Goal: Information Seeking & Learning: Find specific fact

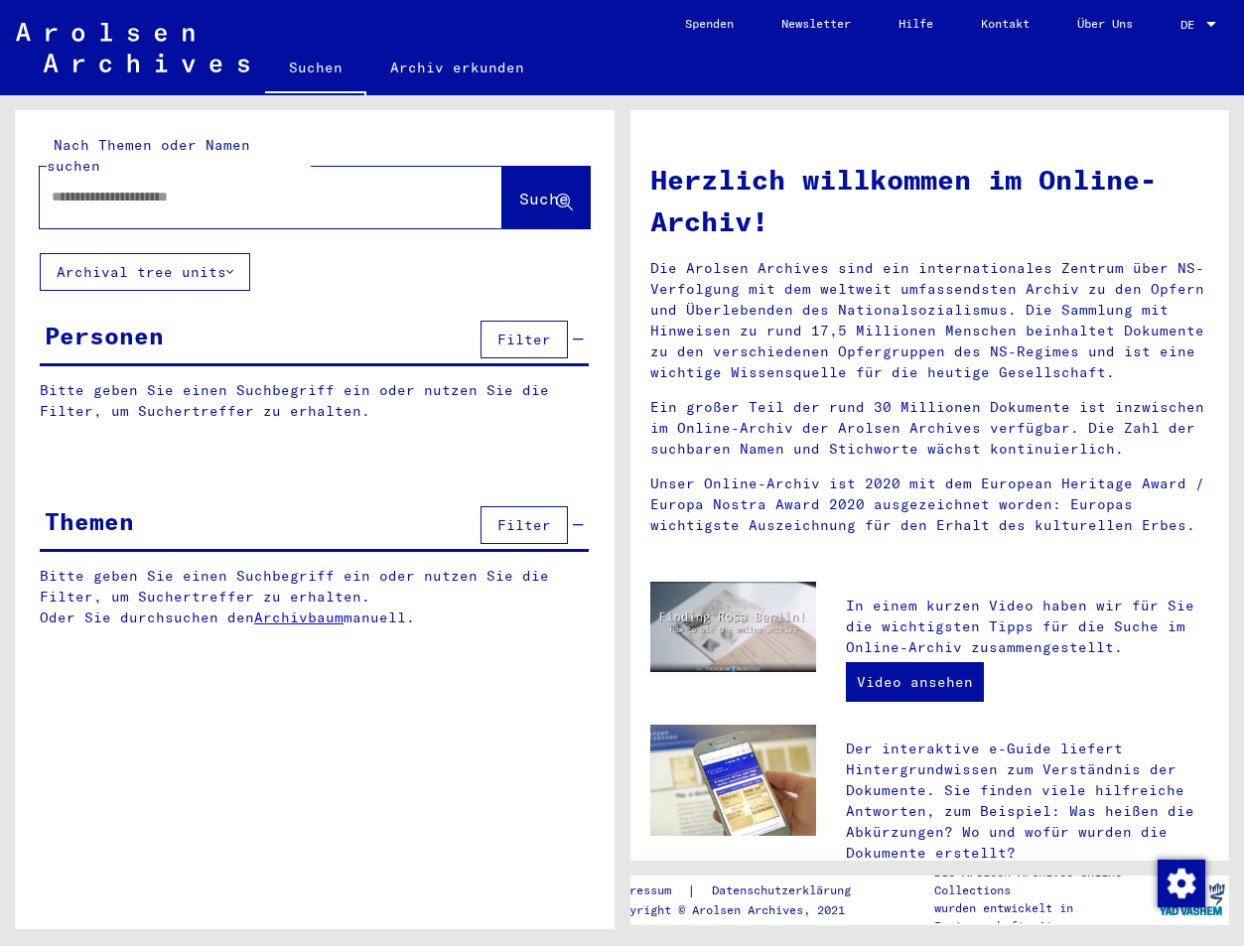
click at [137, 187] on input "text" at bounding box center [247, 197] width 391 height 21
type input "**********"
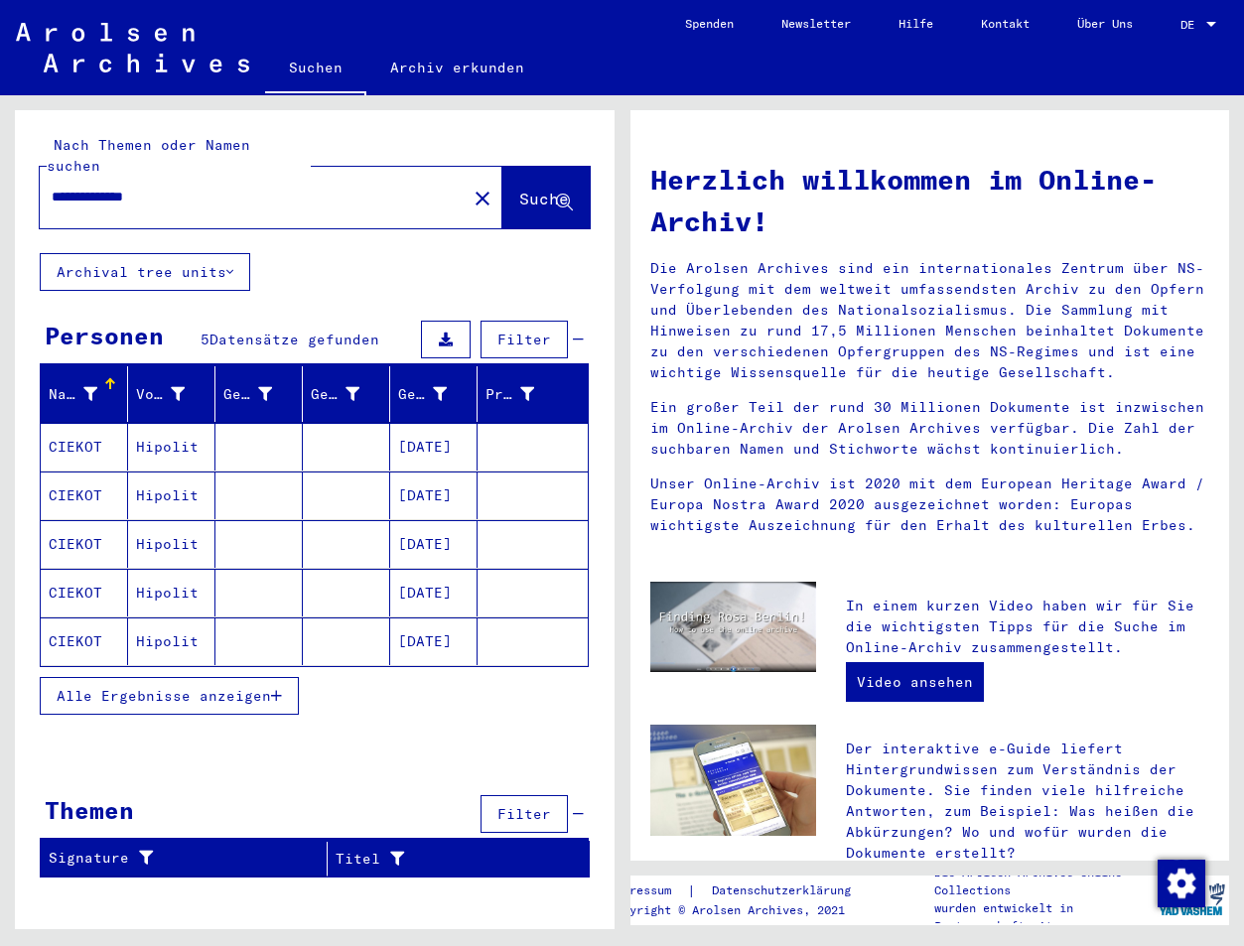
click at [163, 677] on button "Alle Ergebnisse anzeigen" at bounding box center [169, 696] width 259 height 38
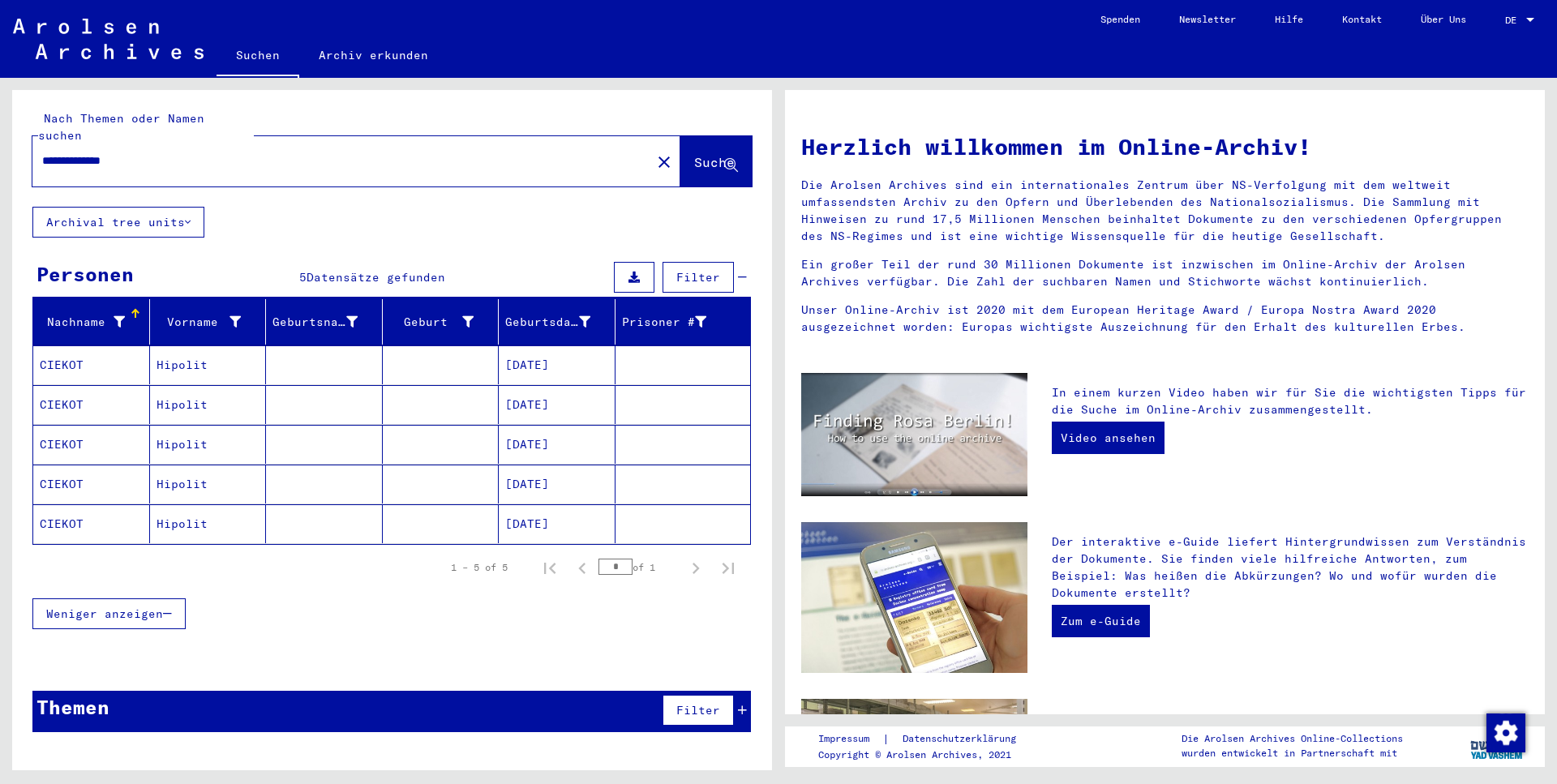
click at [426, 345] on mat-cell at bounding box center [441, 365] width 117 height 39
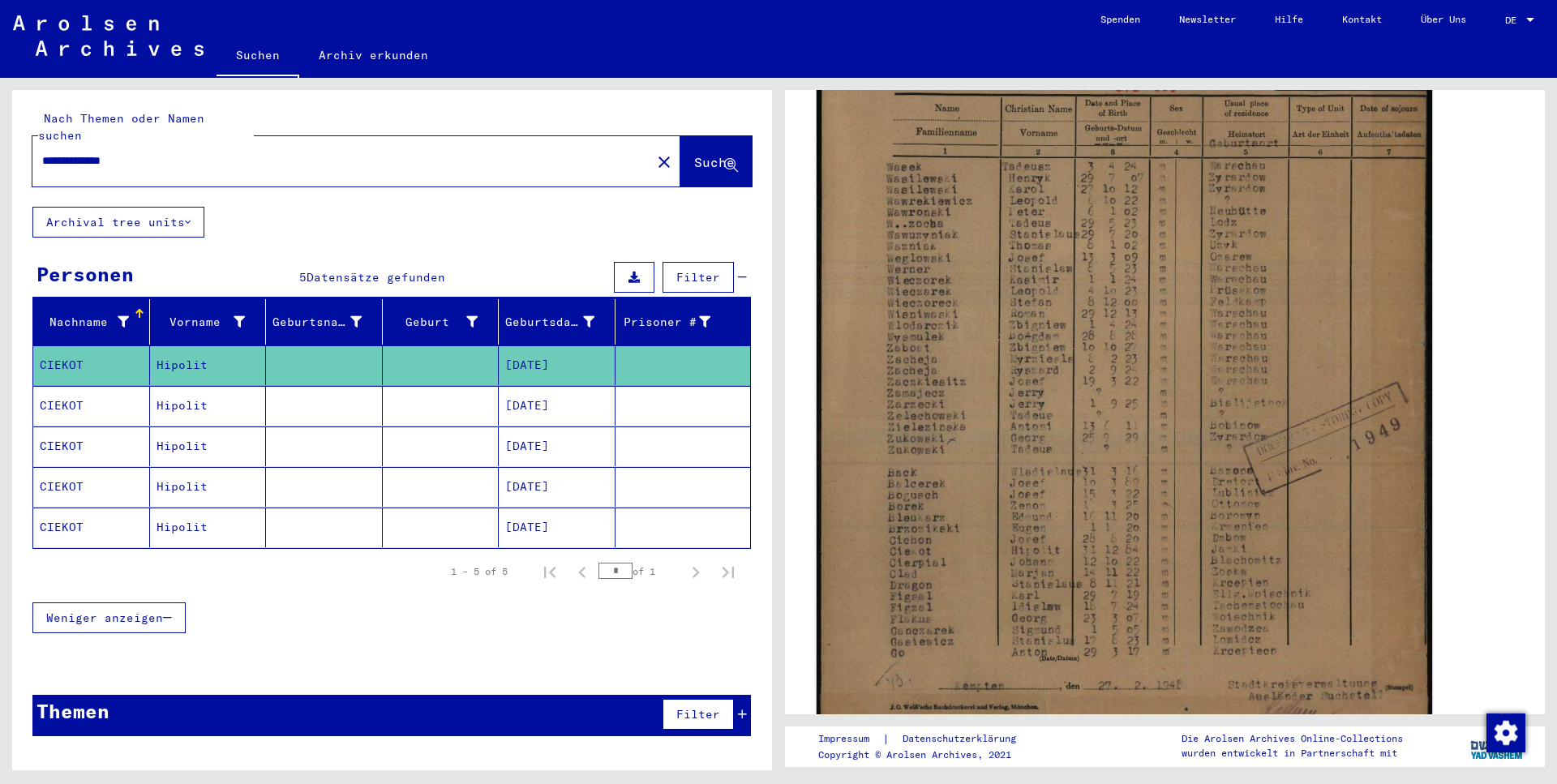
scroll to position [525, 0]
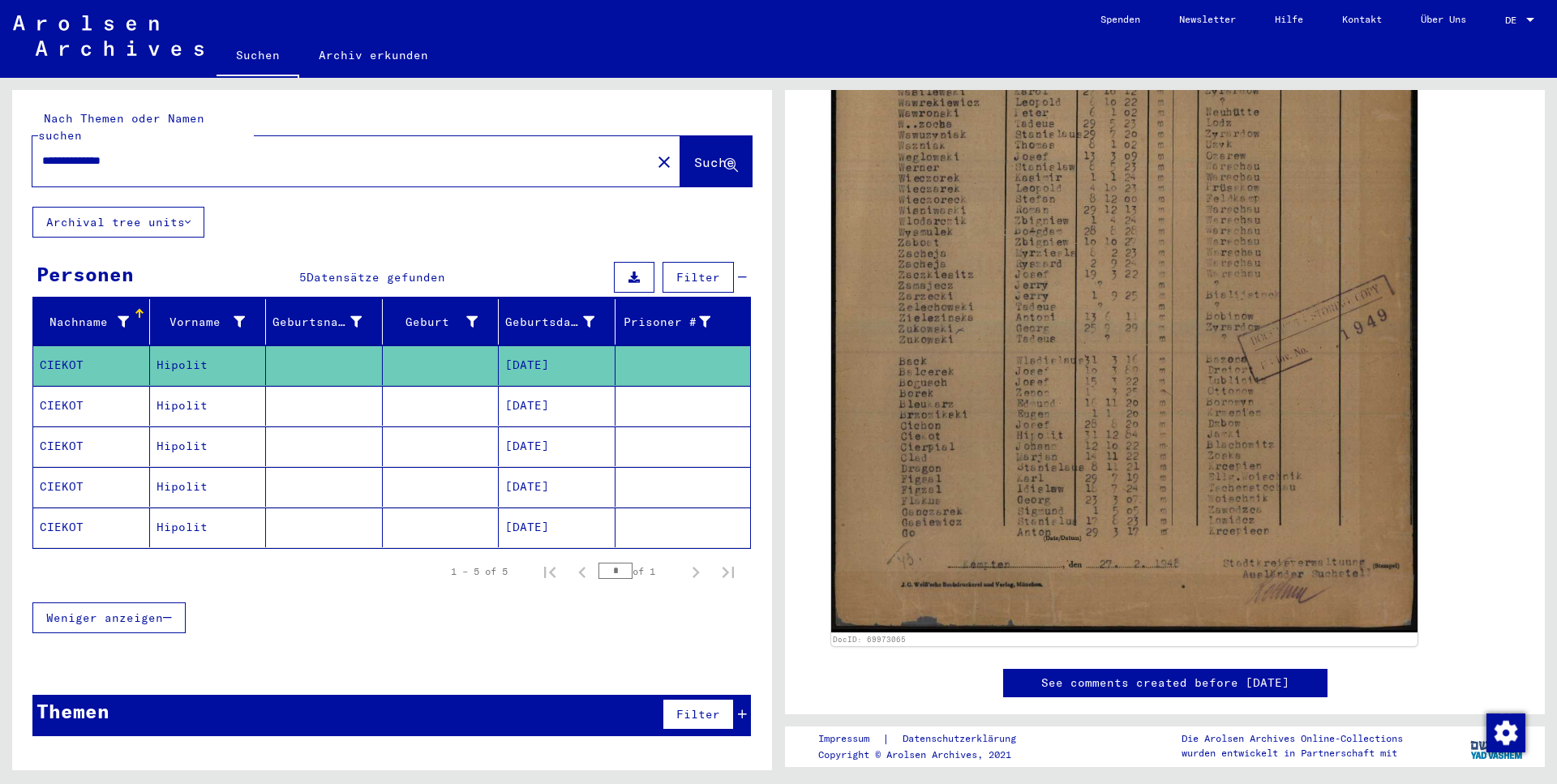
click at [677, 386] on mat-cell at bounding box center [684, 406] width 136 height 40
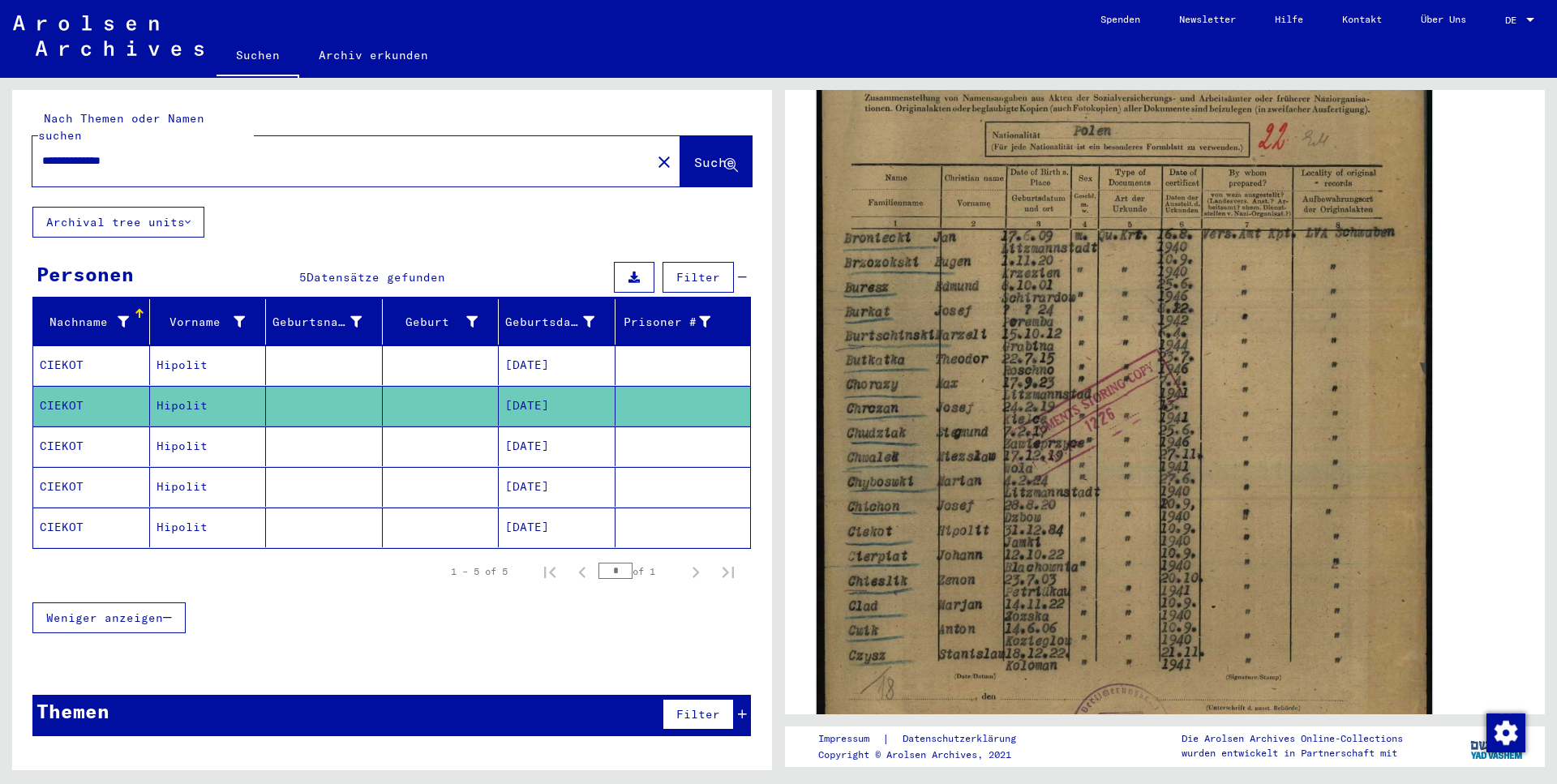
scroll to position [438, 0]
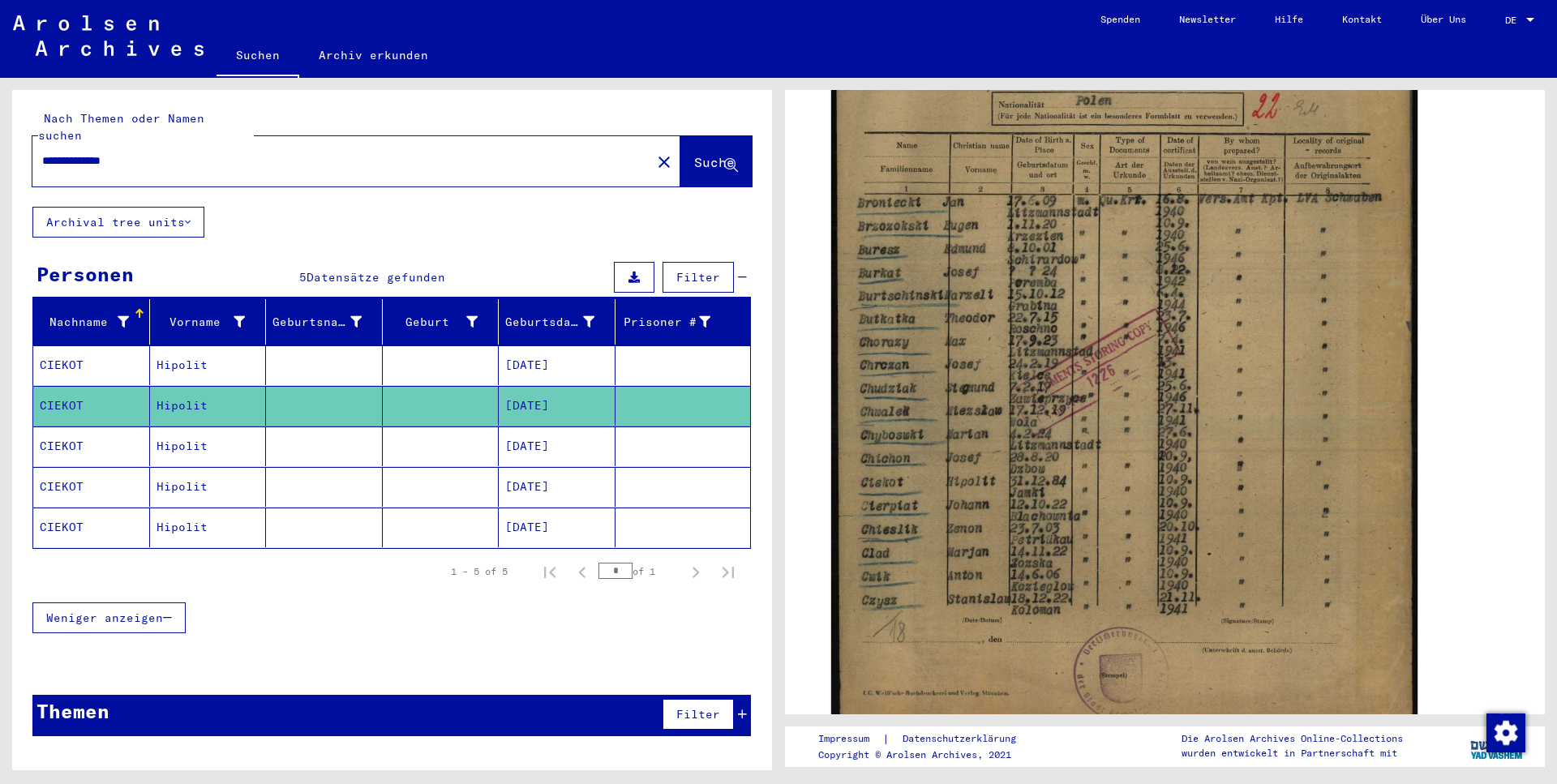
click at [585, 426] on mat-cell "[DATE]" at bounding box center [557, 446] width 117 height 40
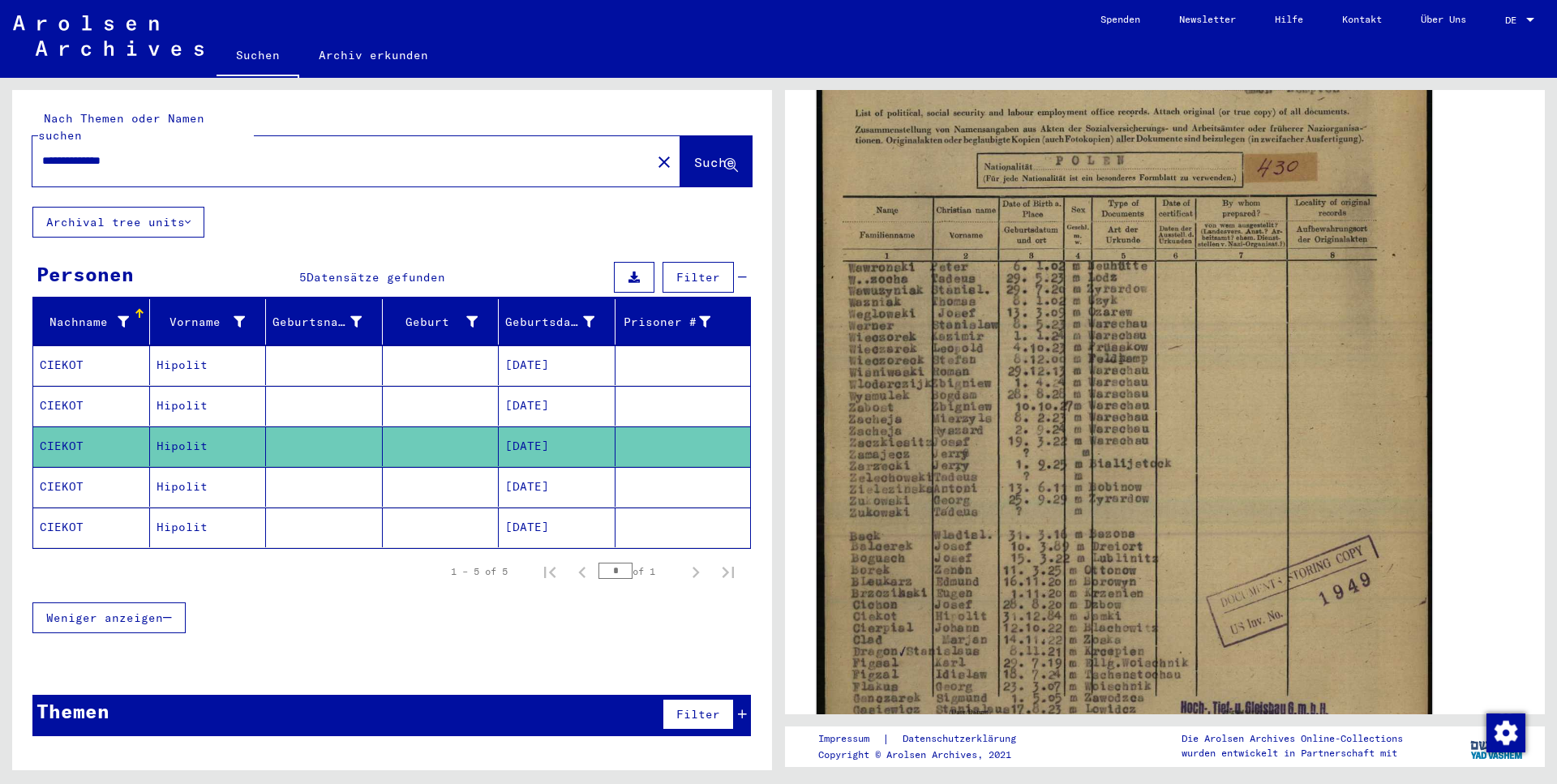
scroll to position [438, 0]
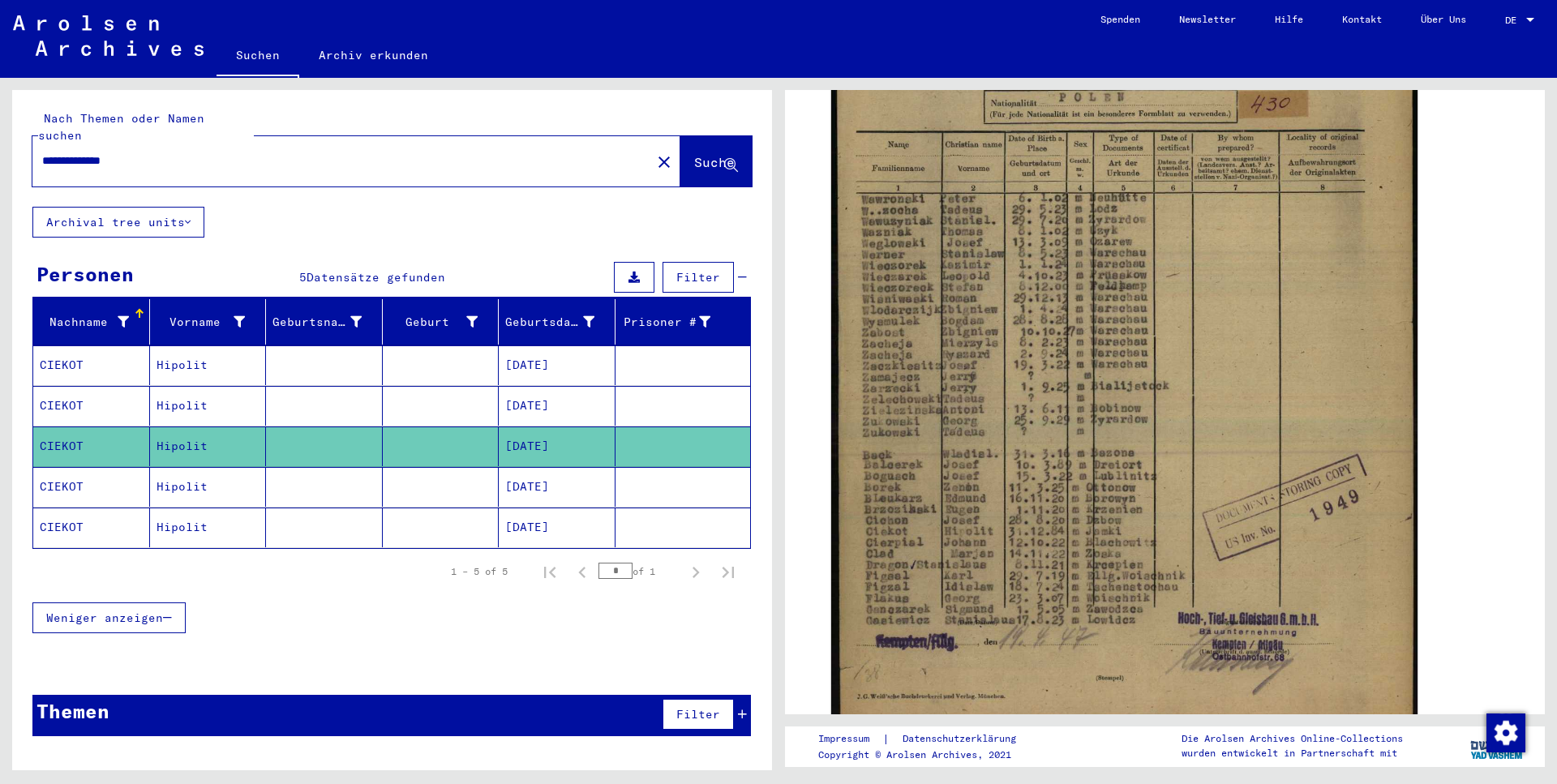
click at [677, 467] on mat-cell at bounding box center [684, 487] width 136 height 40
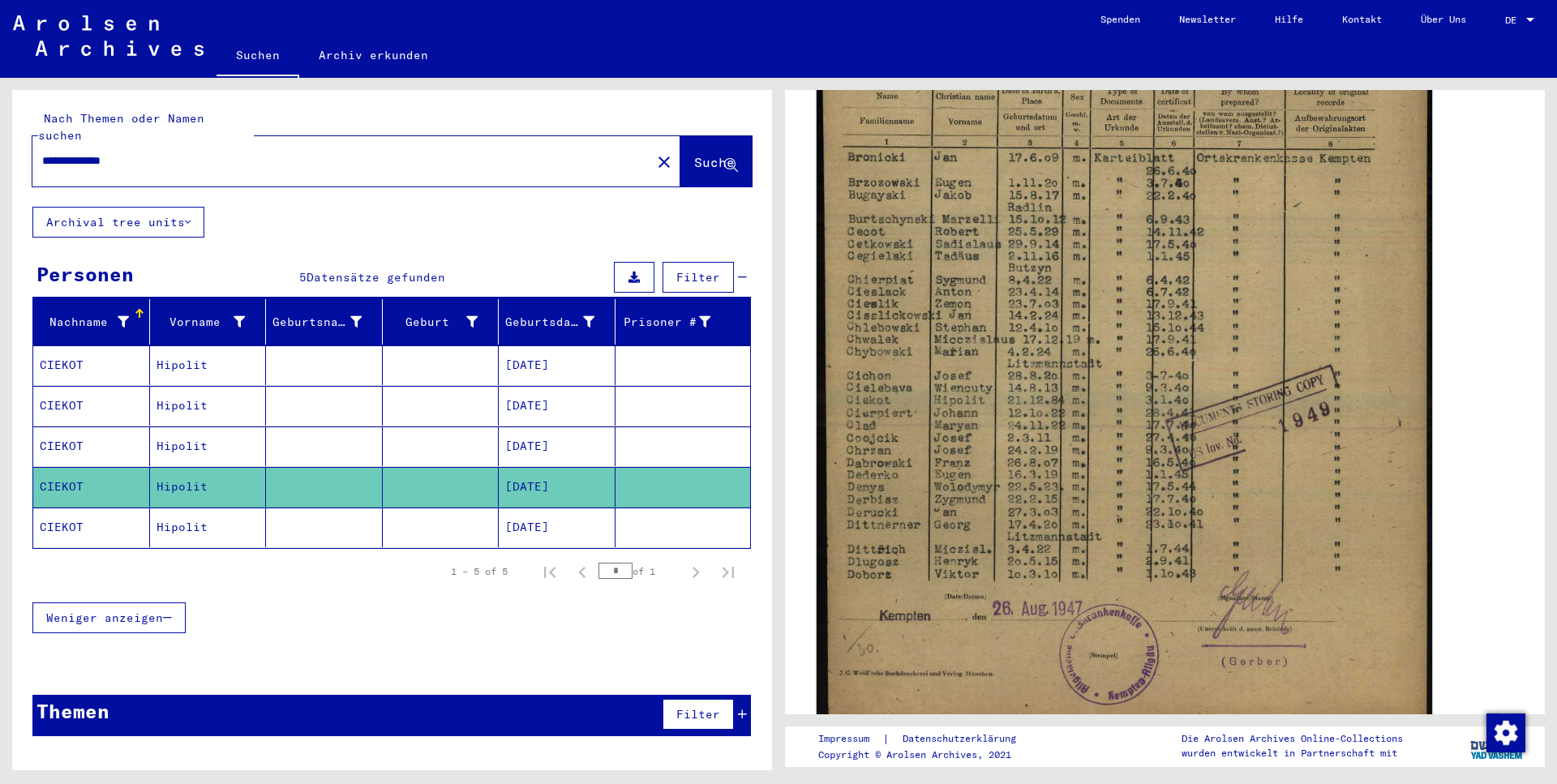
scroll to position [438, 0]
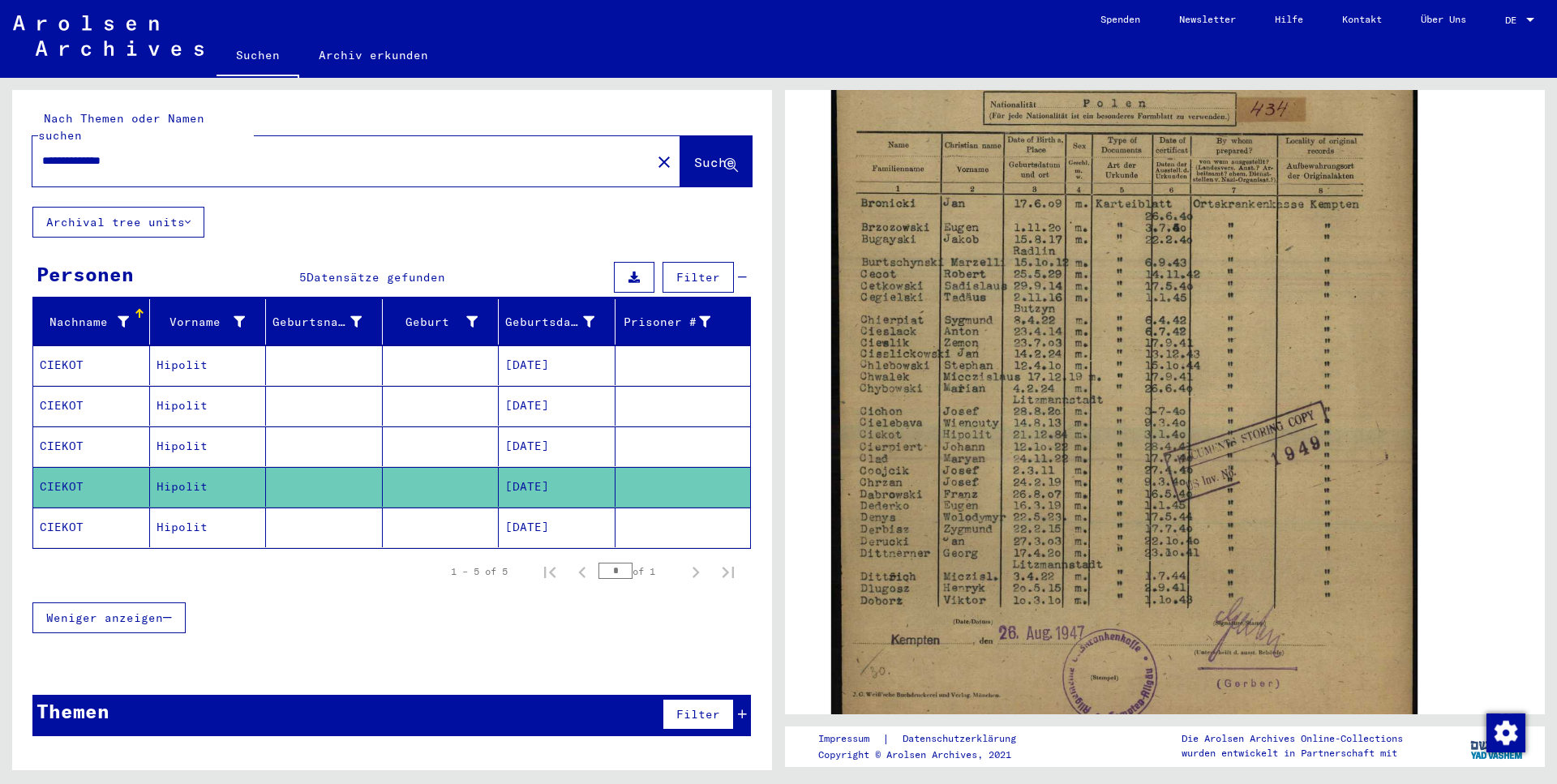
click at [586, 511] on mat-cell "[DATE]" at bounding box center [557, 528] width 117 height 40
